Goal: Task Accomplishment & Management: Manage account settings

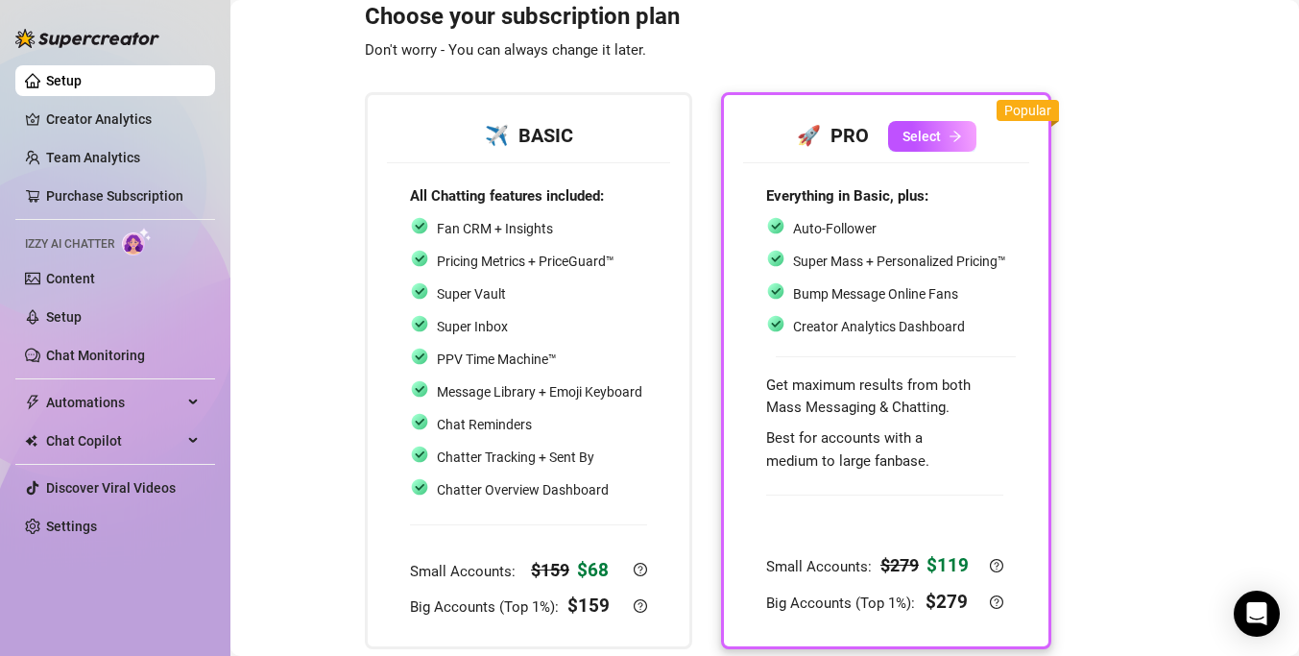
scroll to position [12, 0]
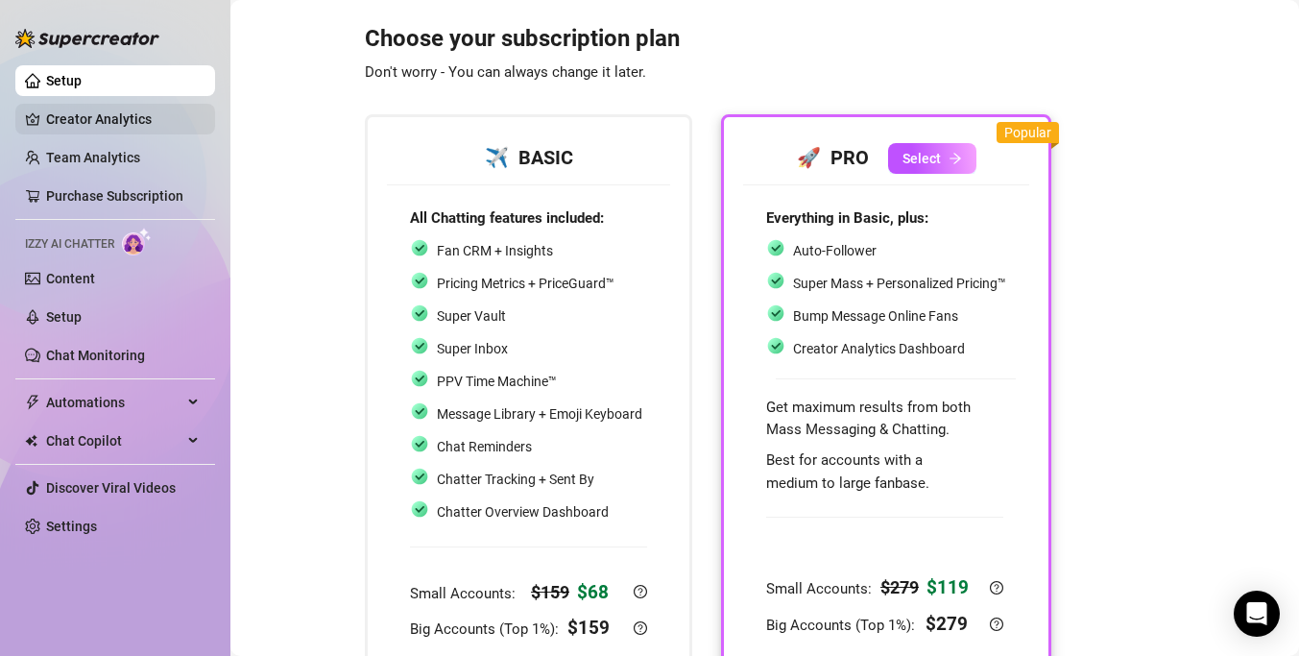
click at [109, 125] on link "Creator Analytics" at bounding box center [123, 119] width 154 height 31
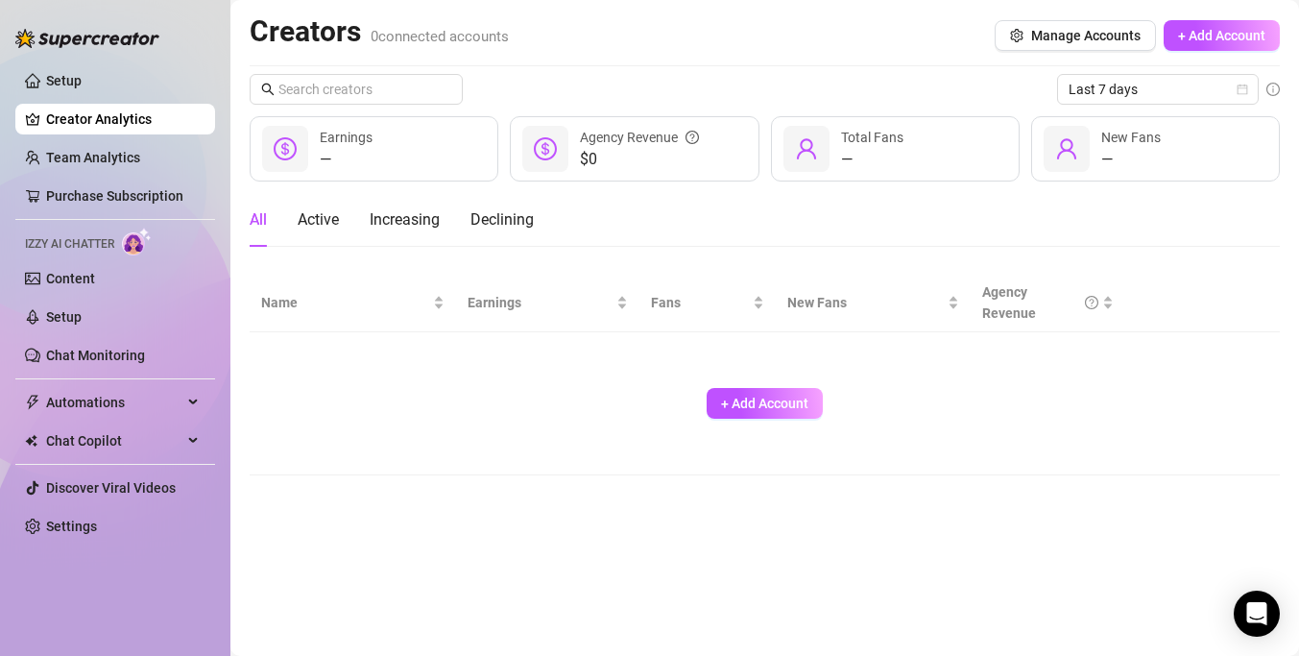
click at [874, 43] on div "Creators 0 connected accounts Manage Accounts + Add Account" at bounding box center [765, 35] width 1031 height 44
click at [65, 318] on link "Setup" at bounding box center [64, 316] width 36 height 15
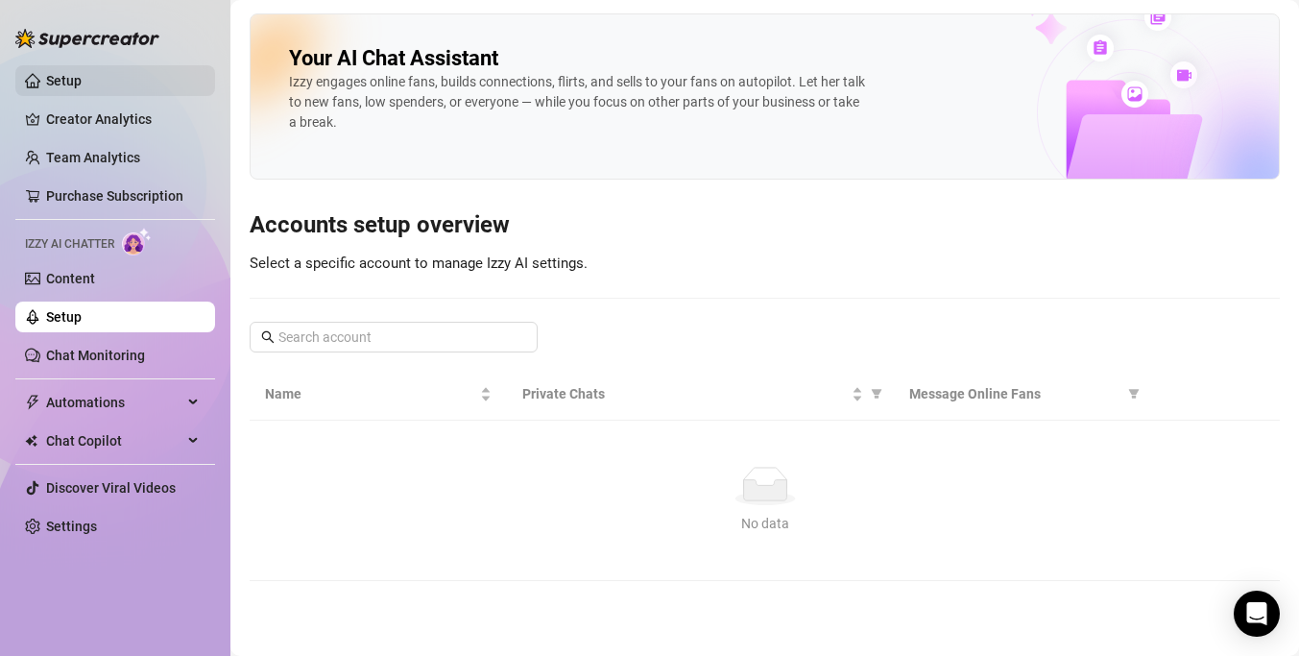
click at [82, 73] on link "Setup" at bounding box center [64, 80] width 36 height 15
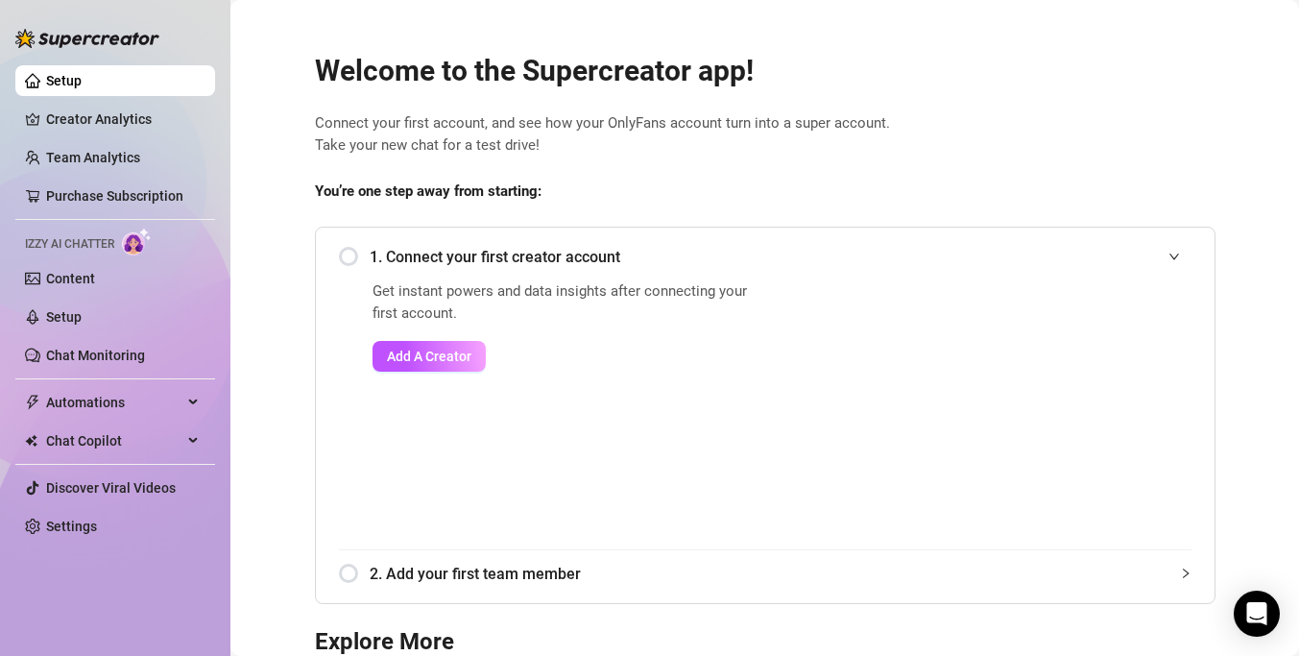
click at [351, 255] on div "1. Connect your first creator account" at bounding box center [765, 256] width 853 height 47
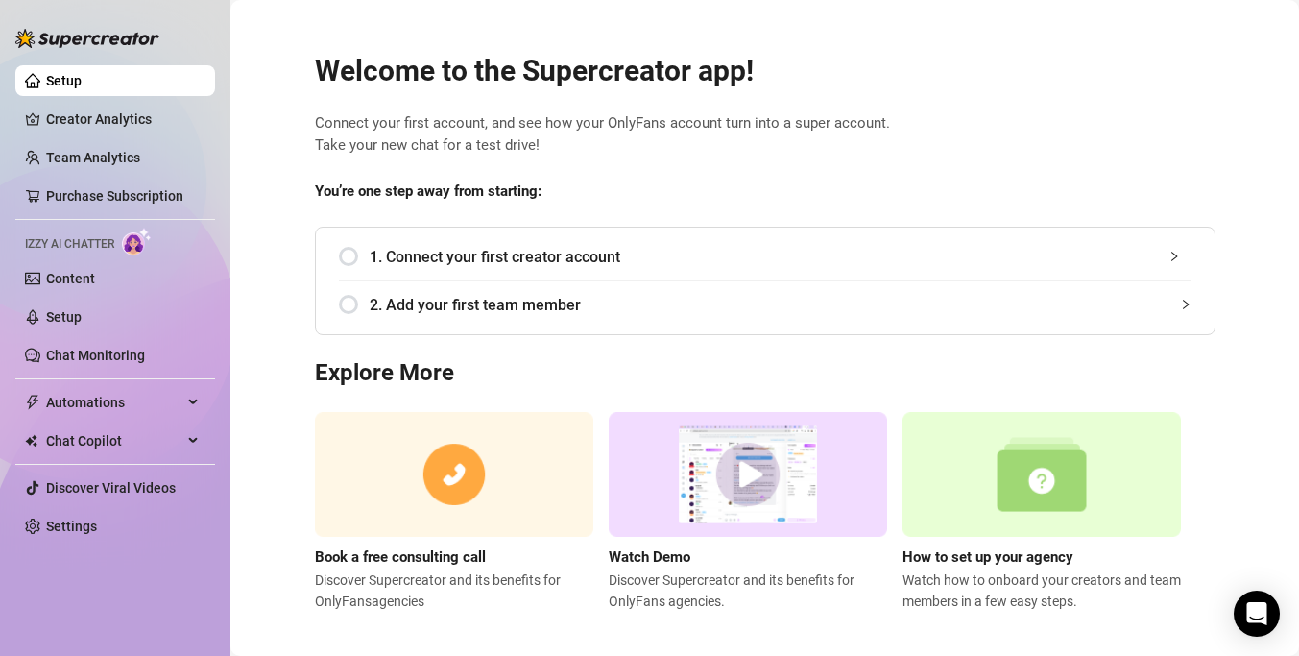
click at [350, 258] on div "1. Connect your first creator account" at bounding box center [765, 256] width 853 height 47
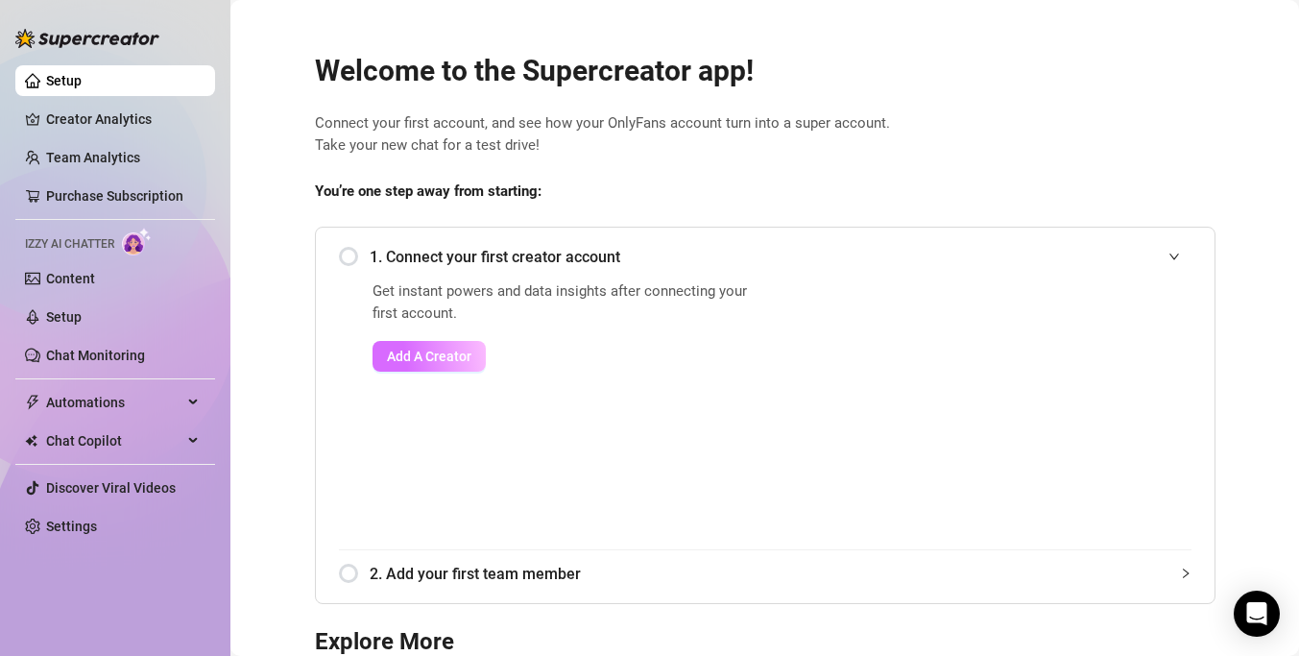
click at [421, 356] on span "Add A Creator" at bounding box center [429, 356] width 85 height 15
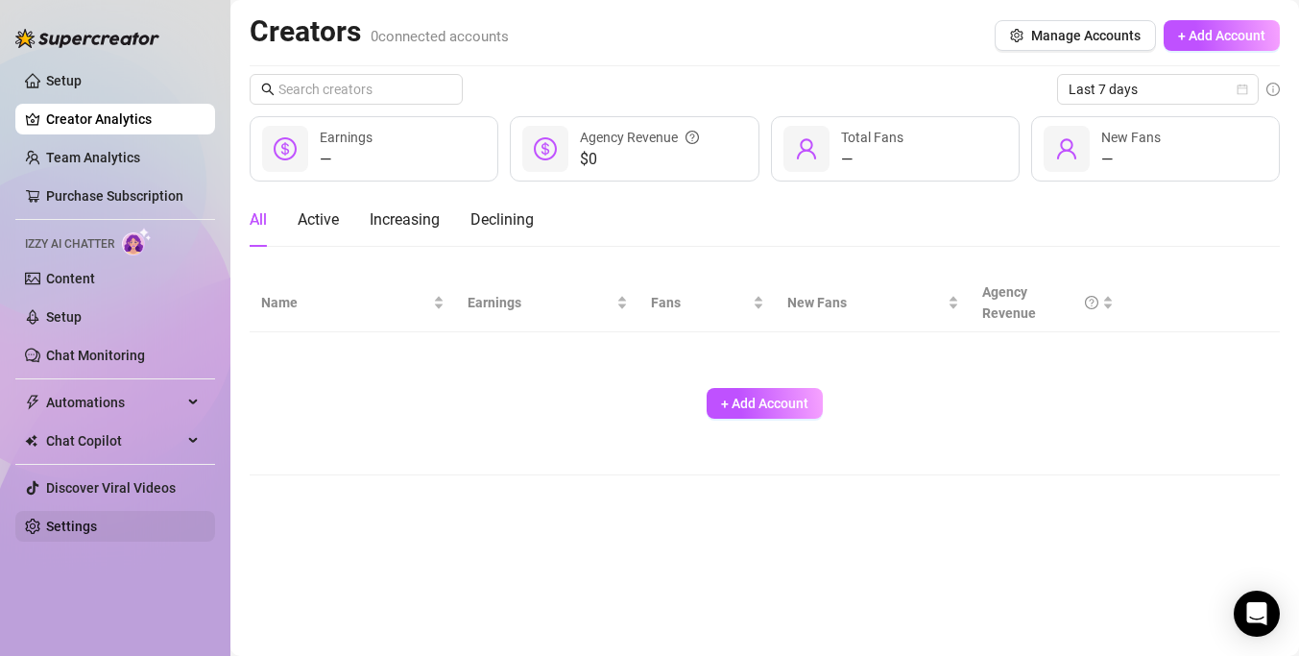
click at [97, 519] on link "Settings" at bounding box center [71, 526] width 51 height 15
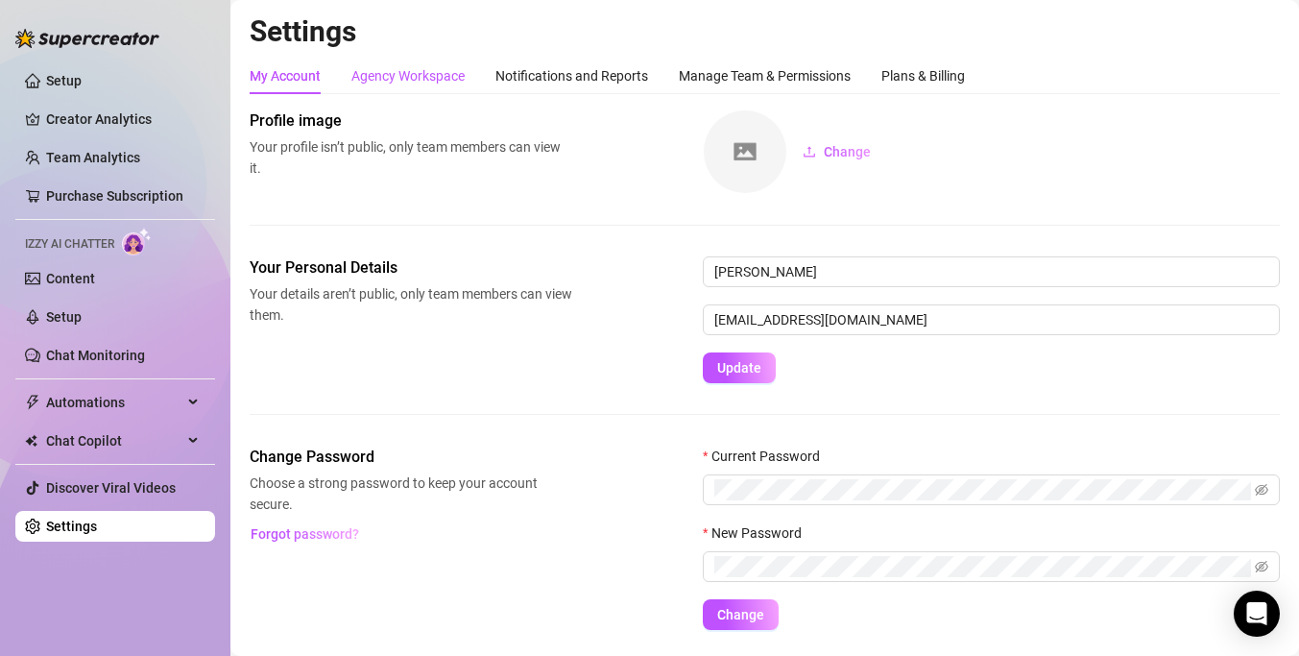
click at [429, 77] on div "Agency Workspace" at bounding box center [408, 75] width 113 height 21
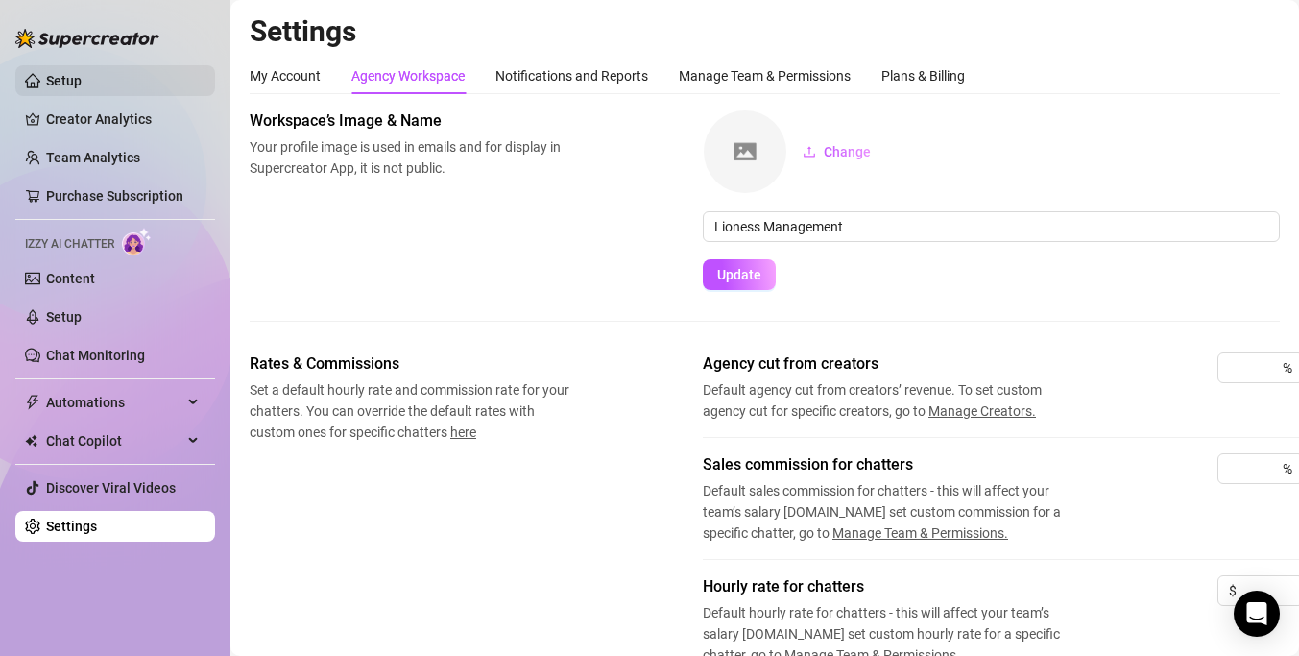
click at [79, 84] on link "Setup" at bounding box center [64, 80] width 36 height 15
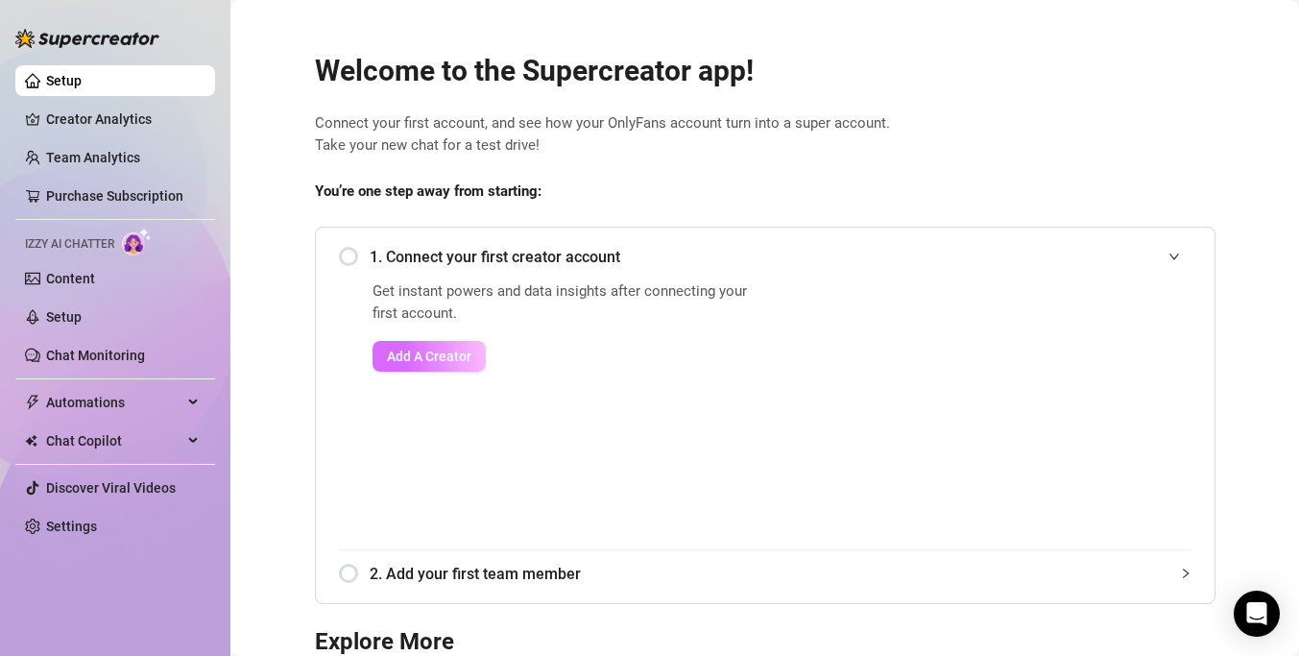
click at [430, 362] on span "Add A Creator" at bounding box center [429, 356] width 85 height 15
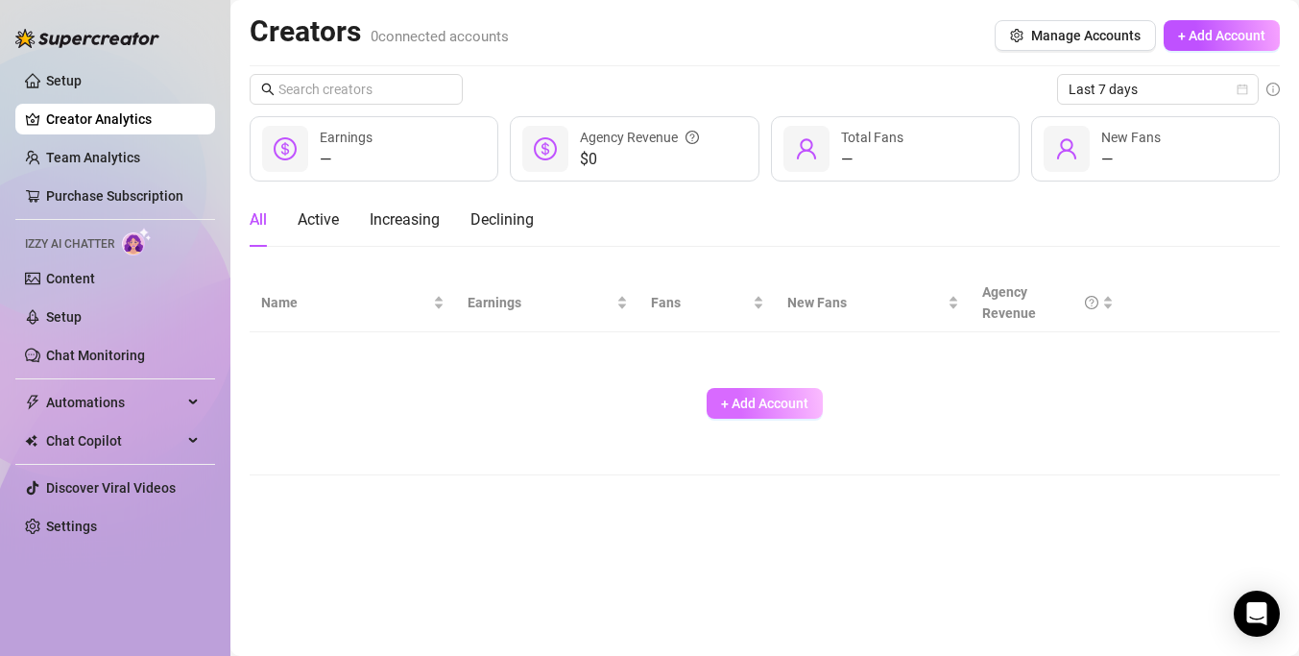
click at [774, 406] on span "+ Add Account" at bounding box center [764, 403] width 87 height 15
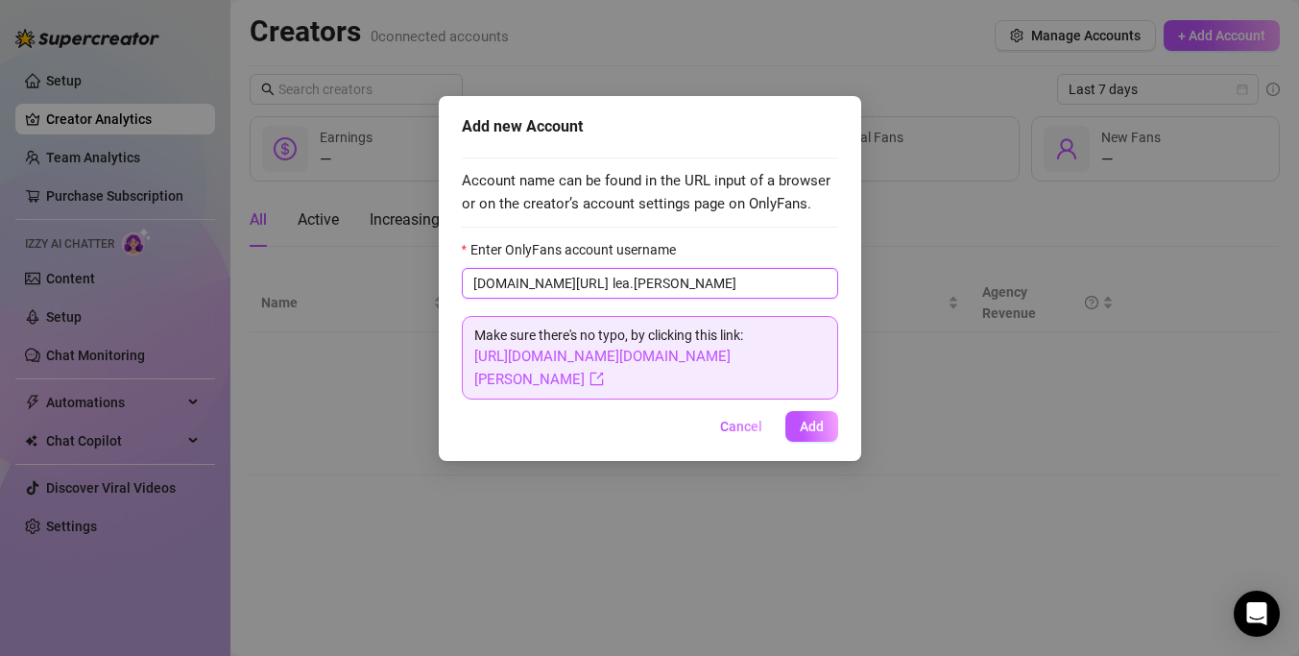
type input "lea.[PERSON_NAME]"
click at [818, 419] on span "Add" at bounding box center [812, 426] width 24 height 15
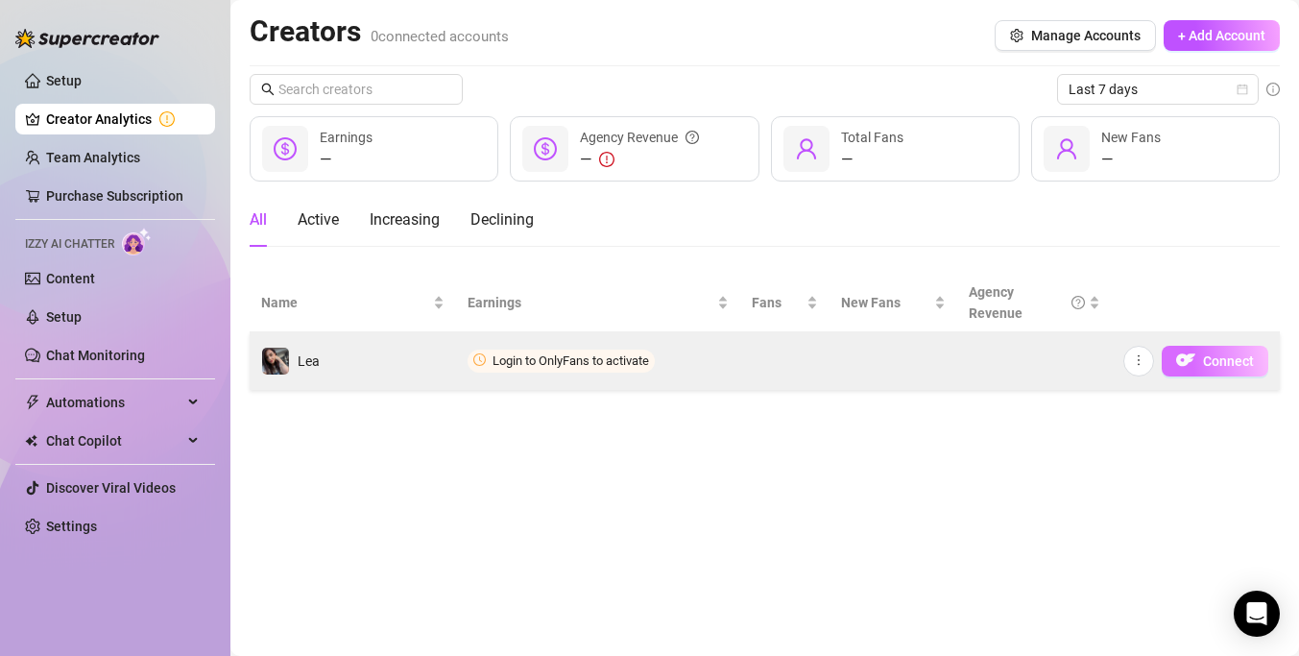
click at [1209, 360] on span "Connect" at bounding box center [1228, 360] width 51 height 15
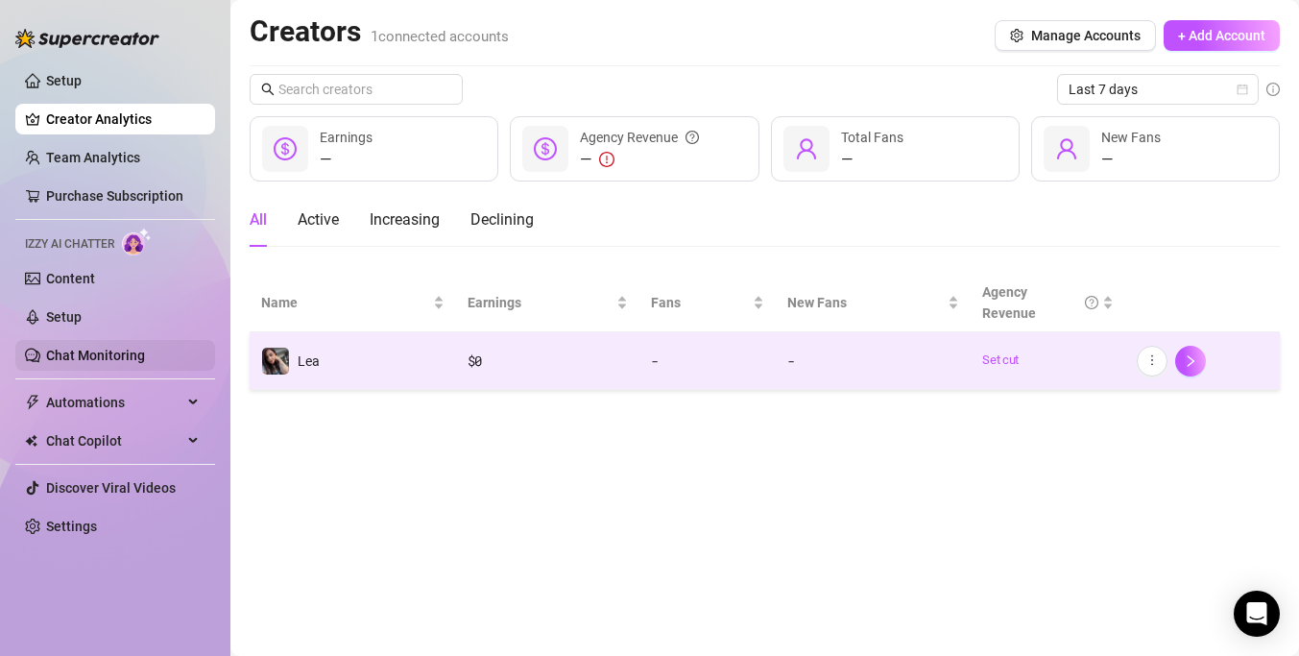
click at [131, 356] on link "Chat Monitoring" at bounding box center [95, 355] width 99 height 15
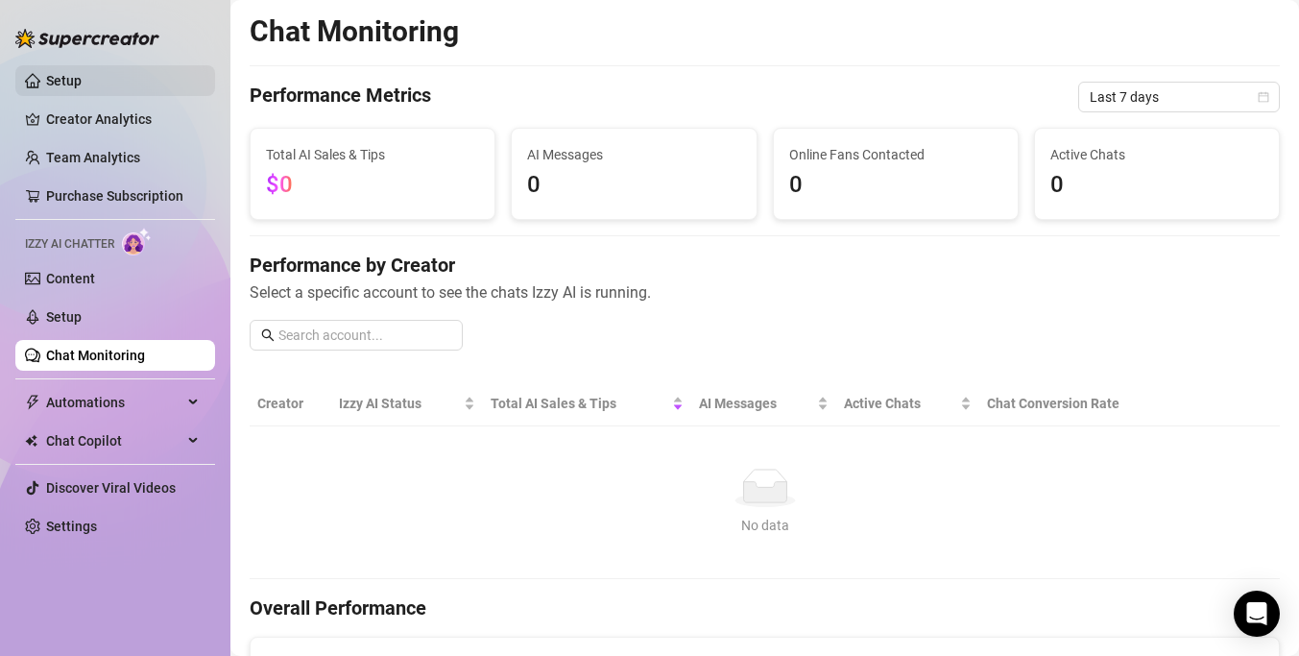
click at [82, 81] on link "Setup" at bounding box center [64, 80] width 36 height 15
